Goal: Information Seeking & Learning: Check status

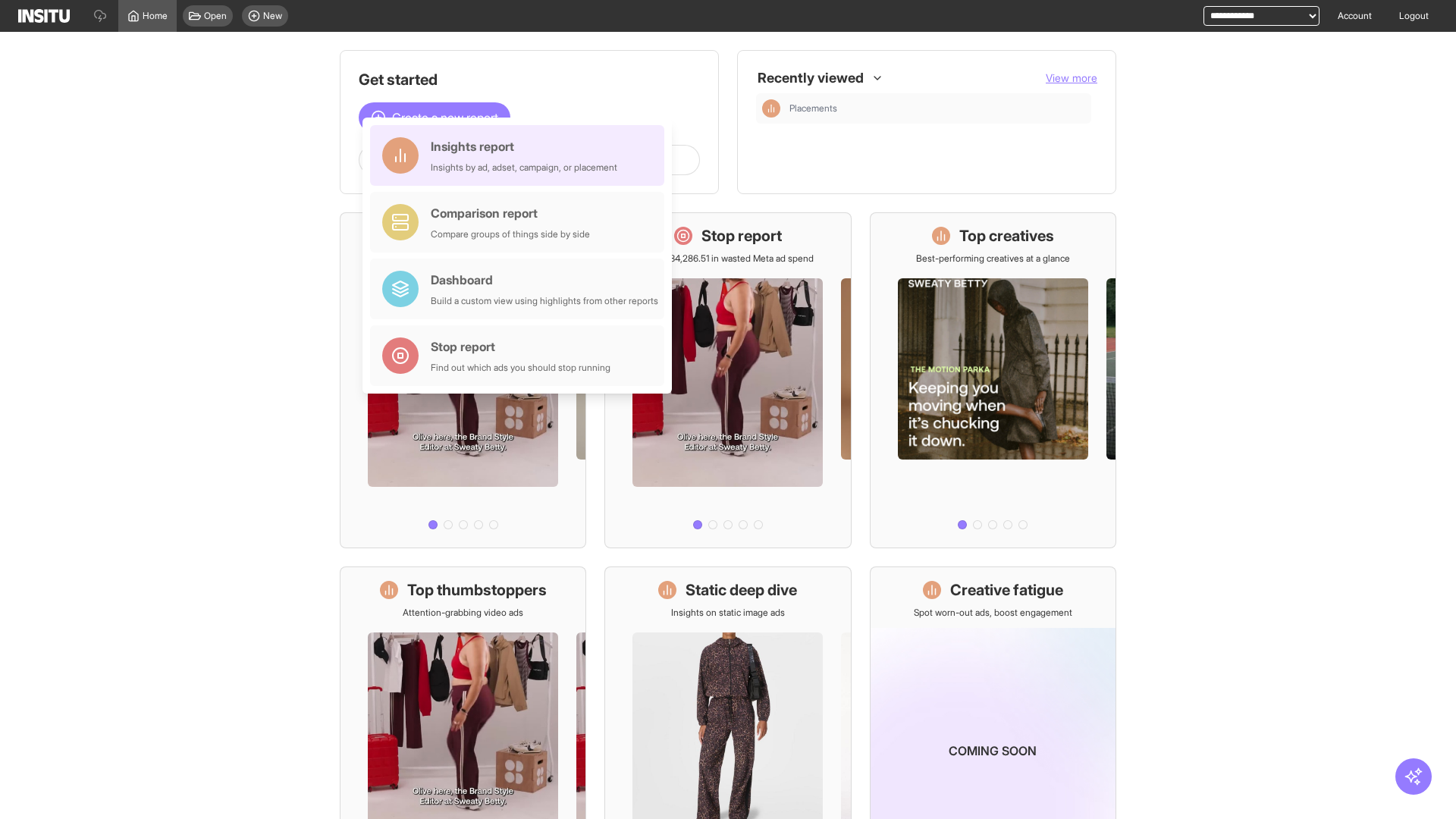
click at [522, 156] on div "Insights report Insights by ad, adset, campaign, or placement" at bounding box center [524, 155] width 187 height 36
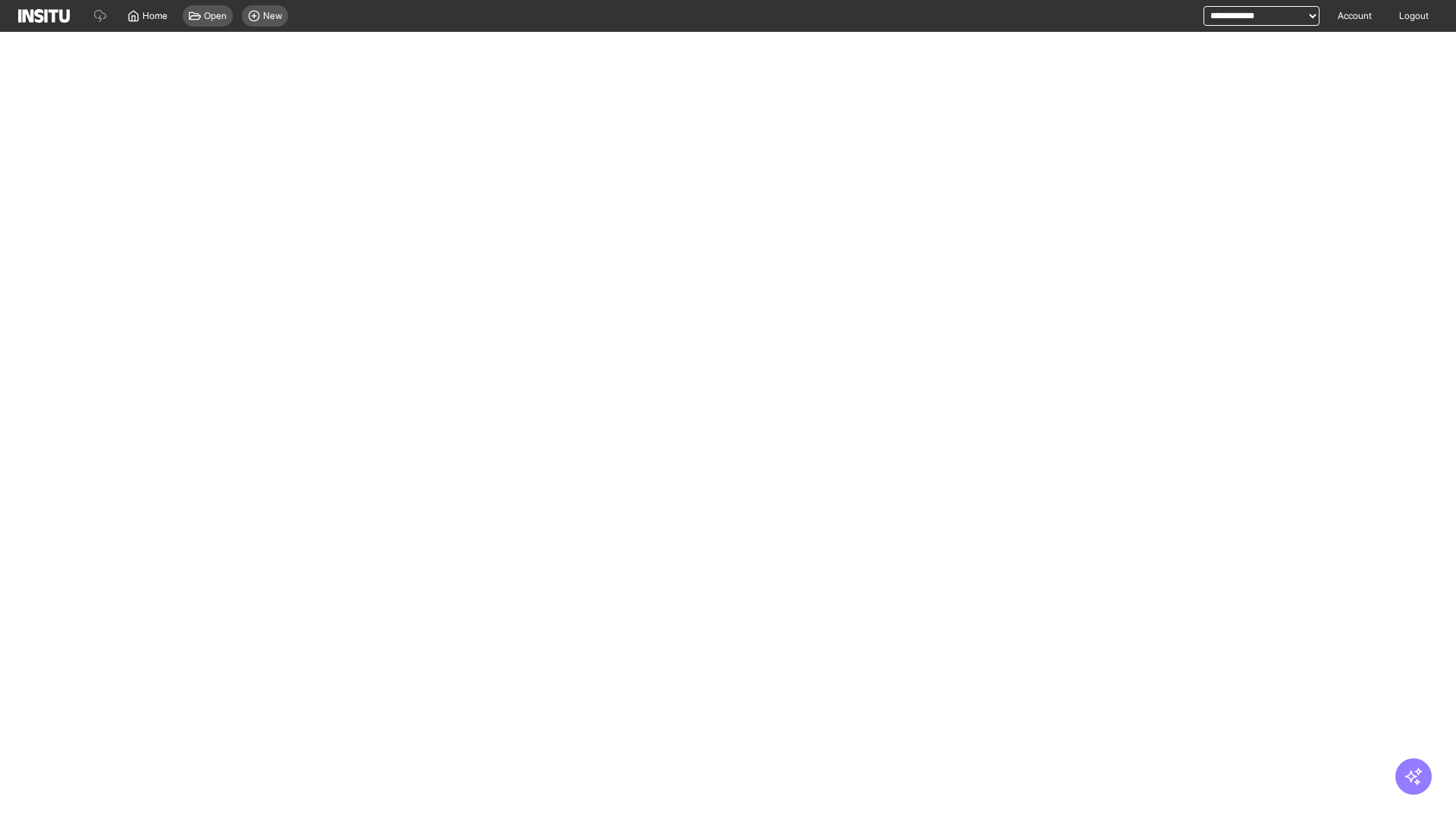
select select "**"
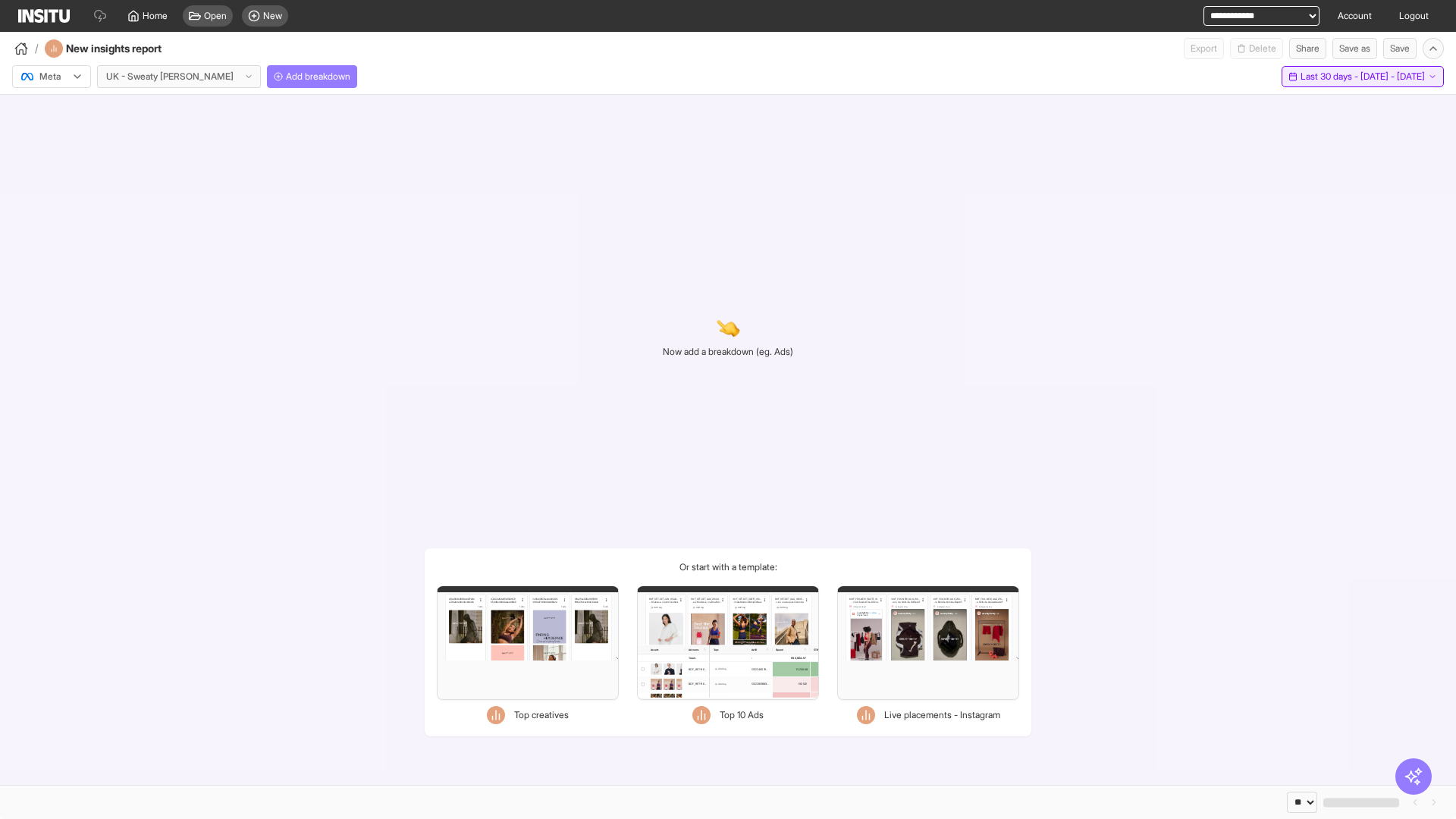
click at [1341, 77] on span "Last 30 days - [DATE] - [DATE]" at bounding box center [1363, 77] width 124 height 12
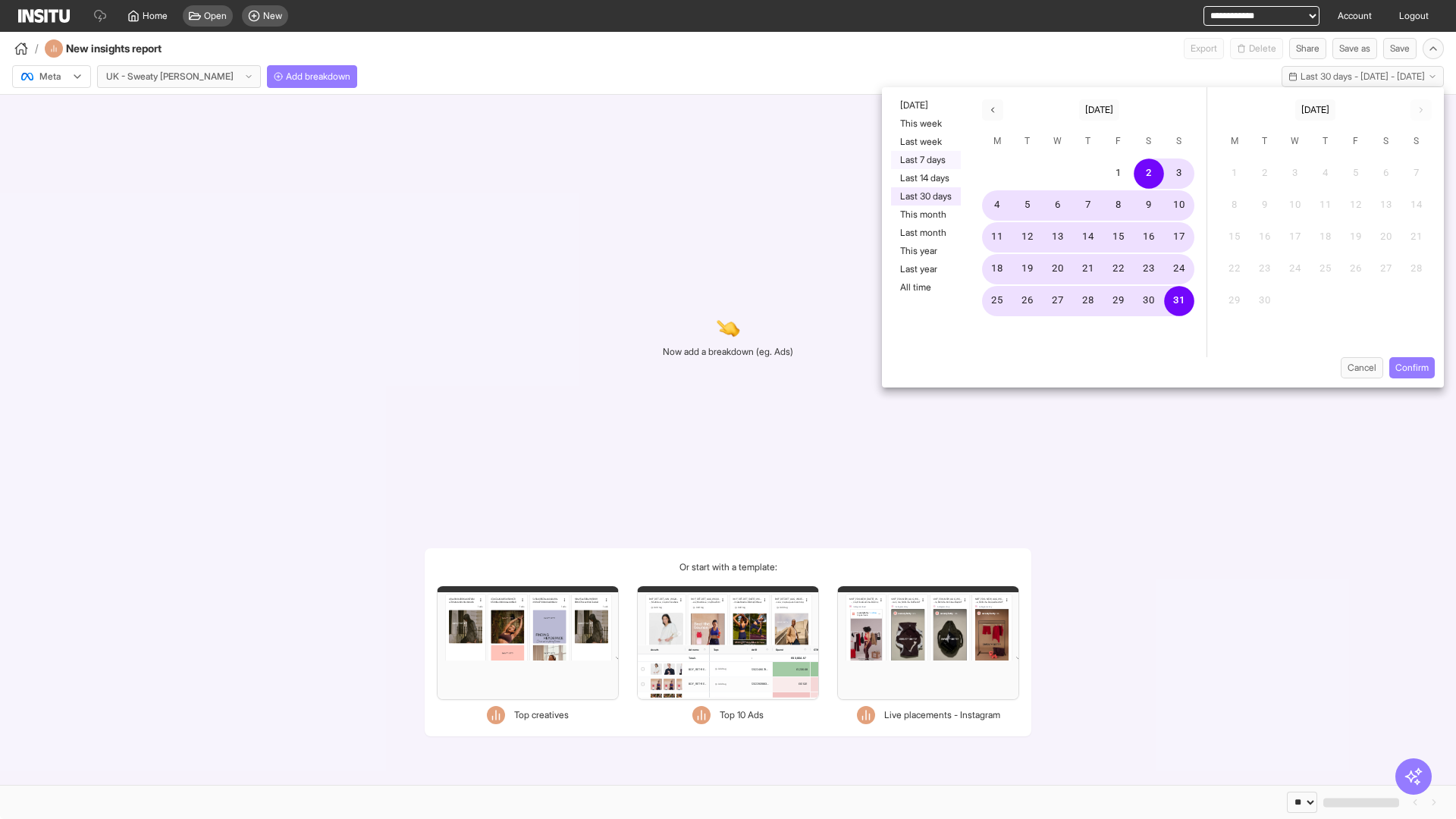
click at [924, 160] on button "Last 7 days" at bounding box center [926, 160] width 70 height 18
